Goal: Transaction & Acquisition: Purchase product/service

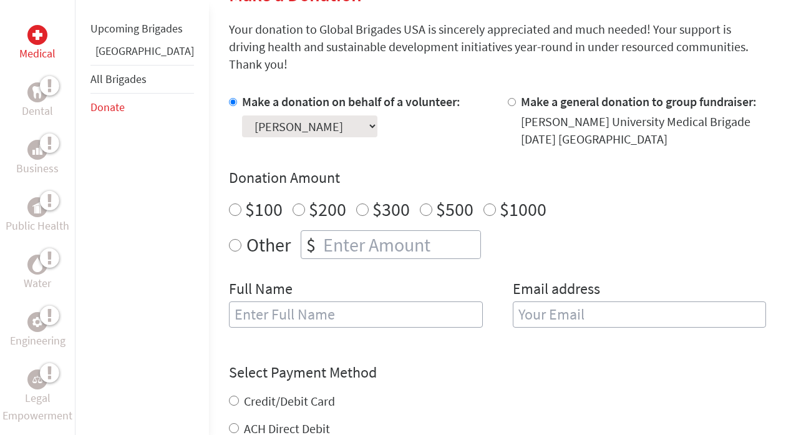
scroll to position [328, 0]
radio input "true"
click at [326, 230] on input "number" at bounding box center [401, 243] width 160 height 27
type input "150"
click at [608, 233] on div "Other $ 150" at bounding box center [497, 244] width 537 height 29
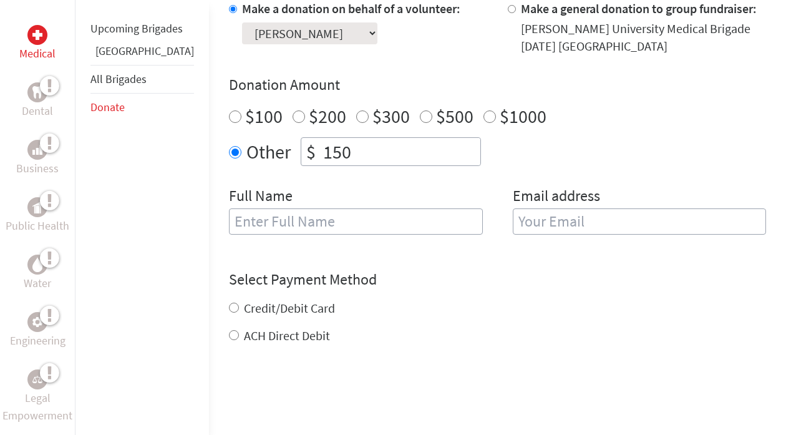
scroll to position [430, 0]
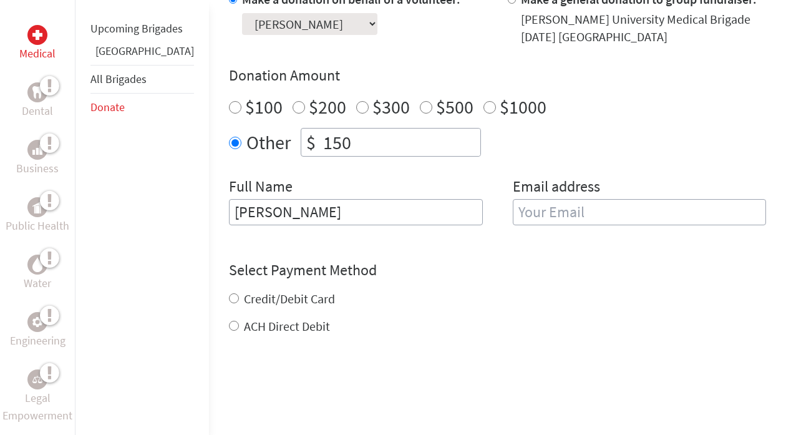
type input "[PERSON_NAME]"
click at [541, 199] on input "email" at bounding box center [640, 212] width 254 height 26
type input "[PERSON_NAME][EMAIL_ADDRESS][DOMAIN_NAME]"
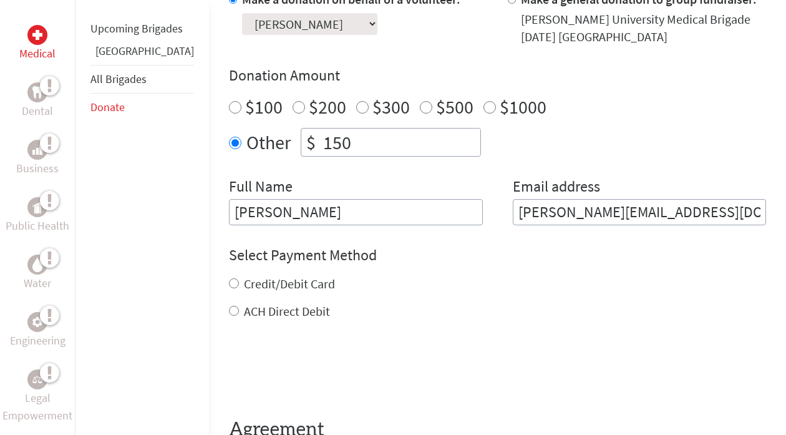
click at [353, 271] on div "Select Payment Method NOTE: American Express is not accepted. Please proceed no…" at bounding box center [497, 282] width 537 height 75
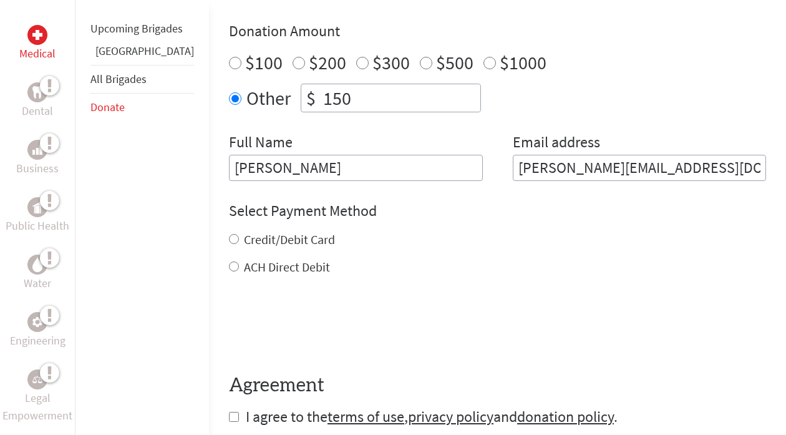
scroll to position [480, 0]
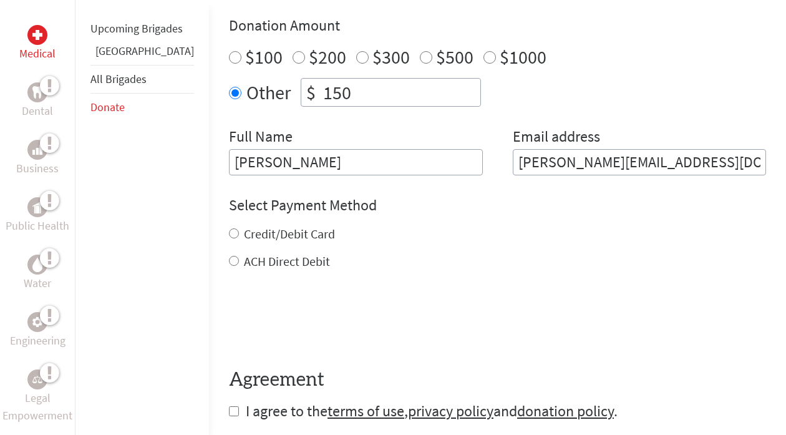
click at [229, 228] on input "Credit/Debit Card" at bounding box center [234, 233] width 10 height 10
radio input "true"
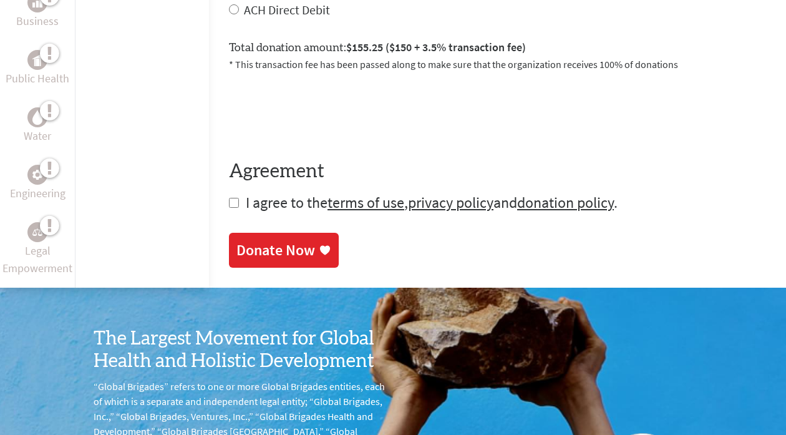
scroll to position [733, 0]
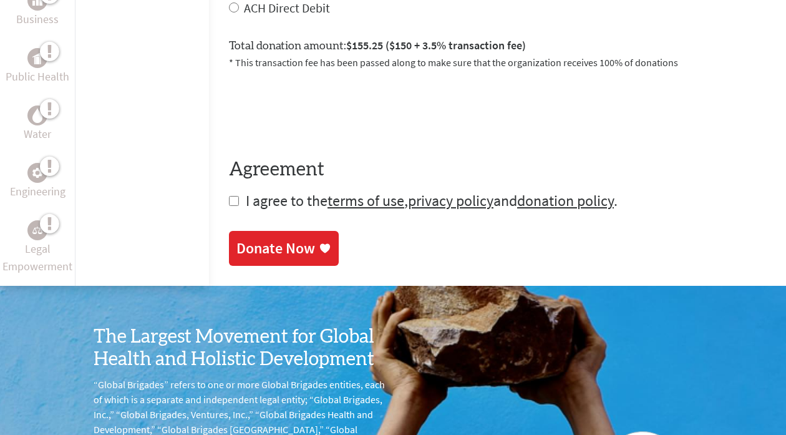
click at [229, 196] on input "checkbox" at bounding box center [234, 201] width 10 height 10
checkbox input "true"
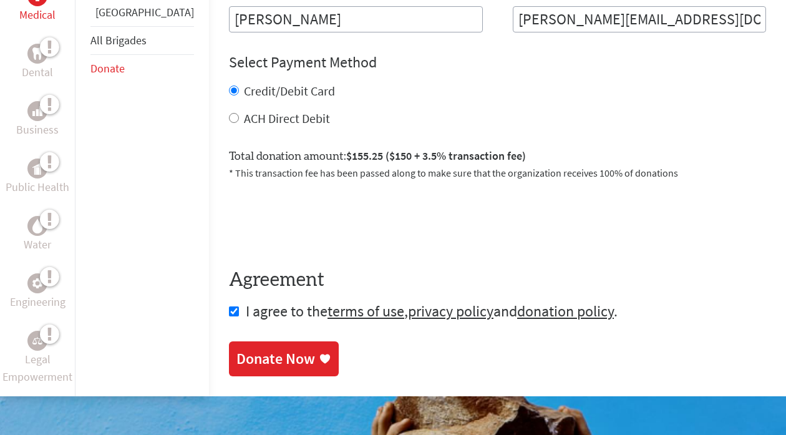
scroll to position [626, 0]
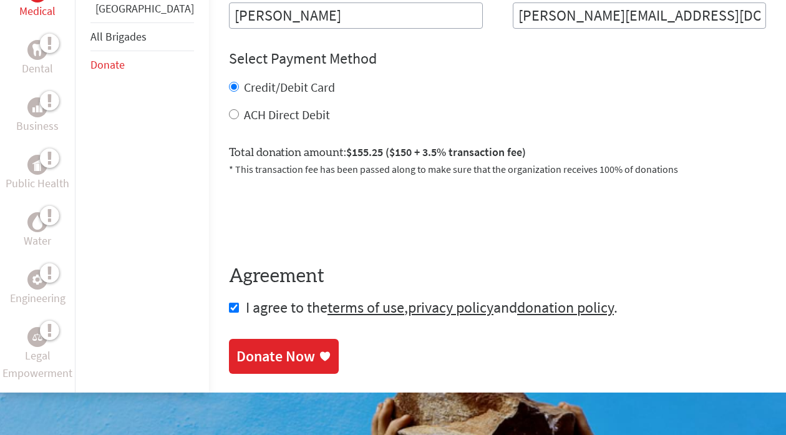
click at [242, 346] on div "Donate Now" at bounding box center [275, 356] width 79 height 20
